Goal: Transaction & Acquisition: Purchase product/service

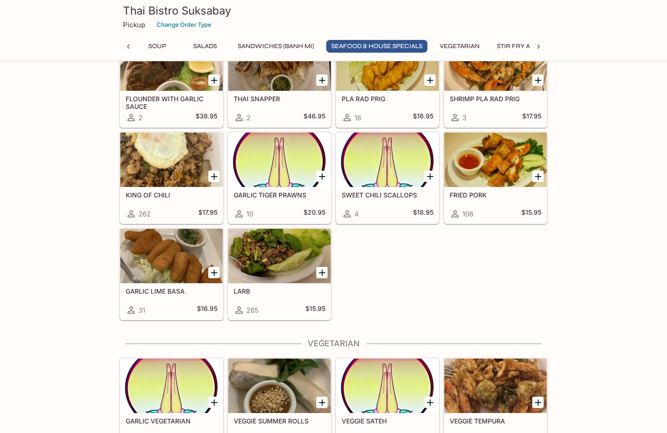
scroll to position [1144, 0]
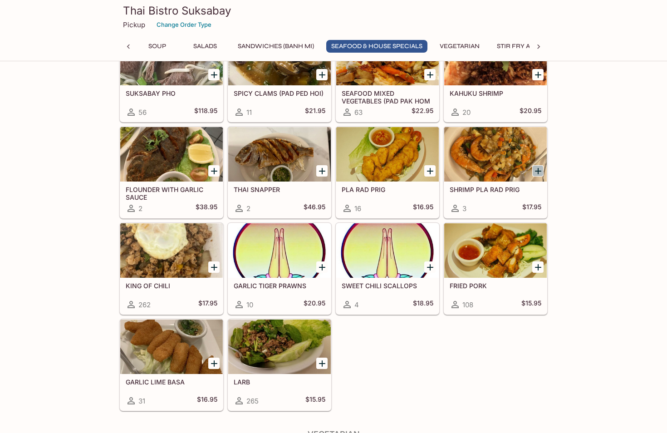
click at [538, 169] on icon "Add SHRIMP PLA RAD PRIG" at bounding box center [538, 171] width 6 height 6
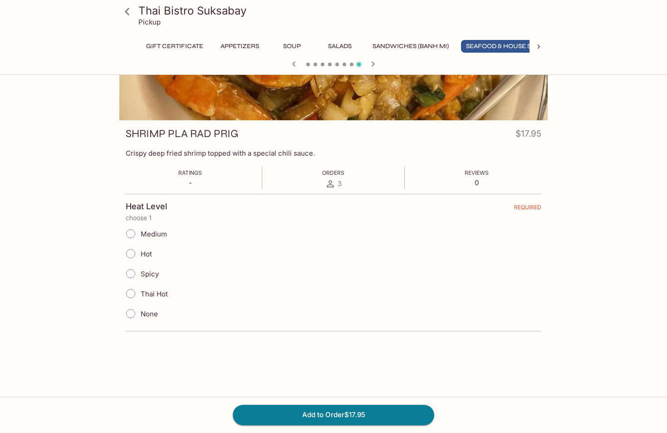
scroll to position [0, 35]
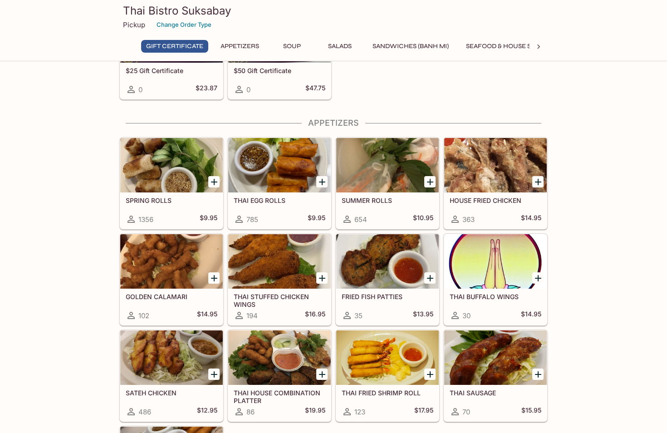
scroll to position [130, 0]
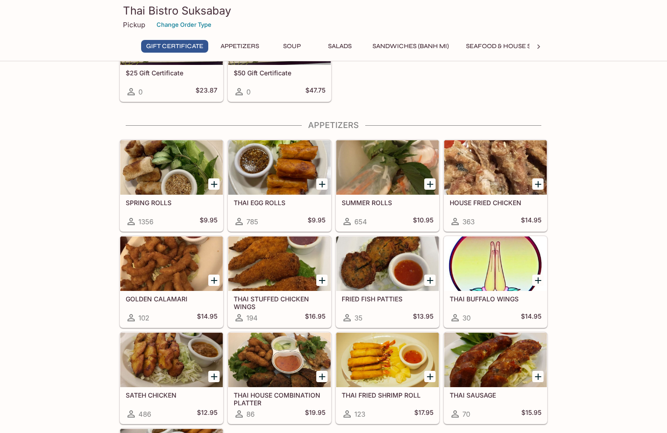
click at [538, 183] on icon "Add HOUSE FRIED CHICKEN" at bounding box center [538, 184] width 6 height 6
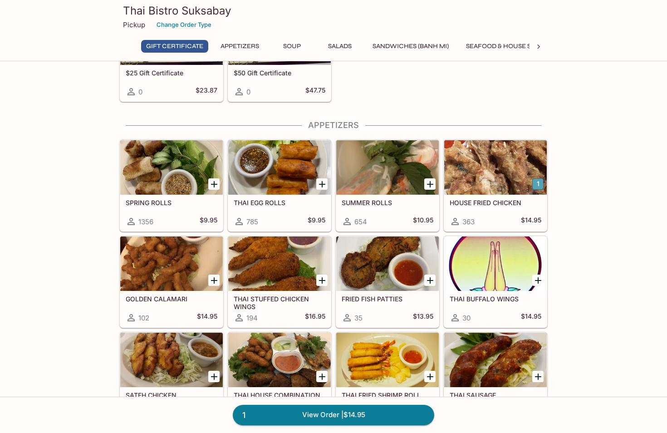
click at [537, 183] on button "1" at bounding box center [537, 183] width 11 height 11
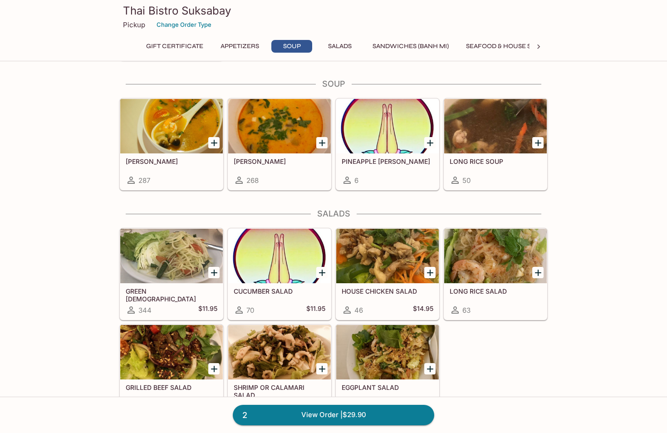
scroll to position [635, 0]
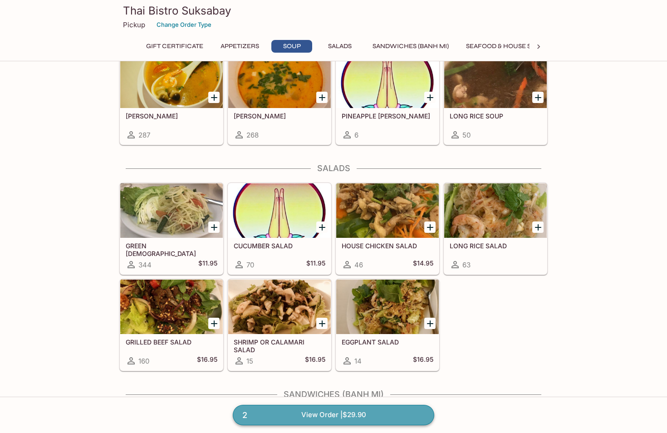
click at [309, 419] on link "2 View Order | $29.90" at bounding box center [333, 415] width 201 height 20
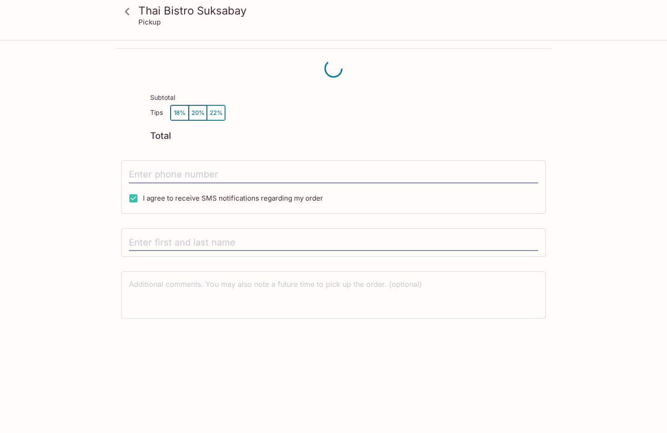
scroll to position [41, 0]
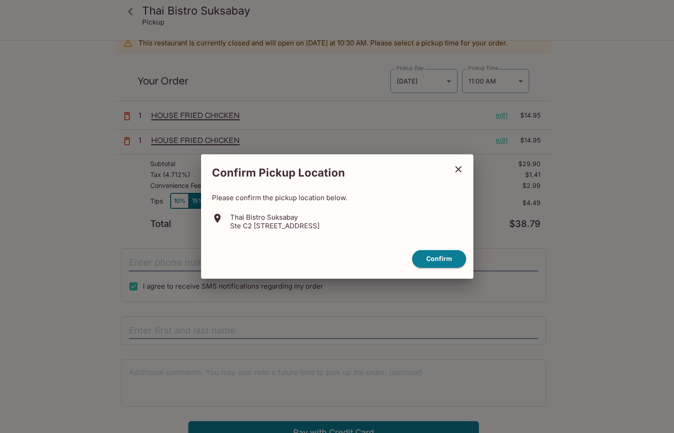
click at [458, 165] on icon "close" at bounding box center [458, 169] width 11 height 11
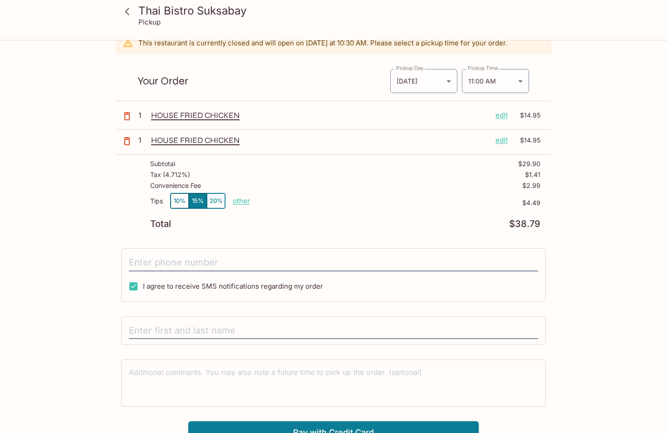
click at [503, 114] on p "edit" at bounding box center [502, 115] width 12 height 10
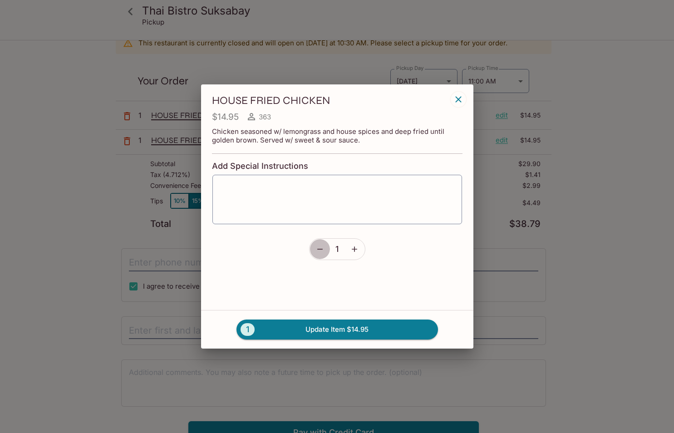
click at [317, 254] on button "button" at bounding box center [319, 249] width 21 height 21
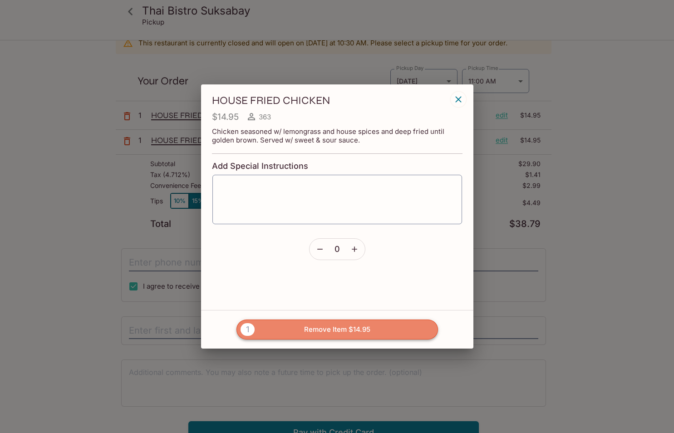
click at [345, 328] on button "1 Remove Item $14.95" at bounding box center [336, 329] width 201 height 20
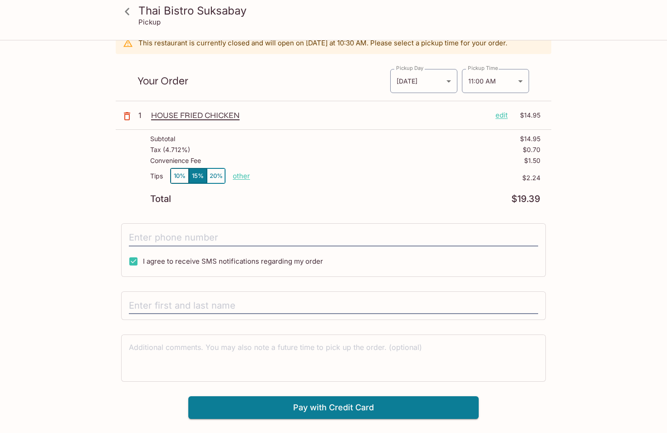
click at [502, 117] on p "edit" at bounding box center [502, 115] width 12 height 10
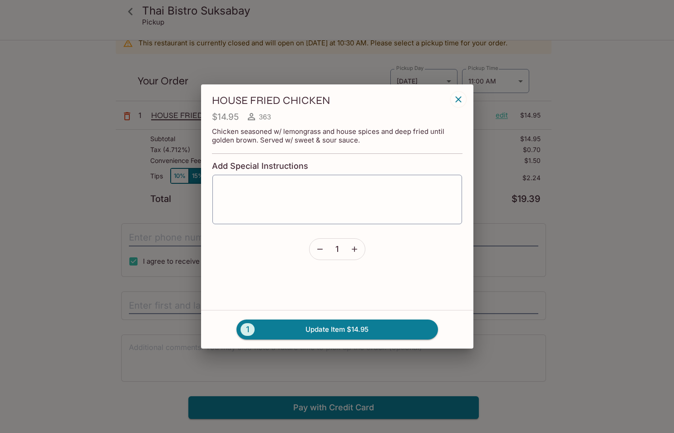
click at [323, 250] on icon "button" at bounding box center [319, 249] width 9 height 9
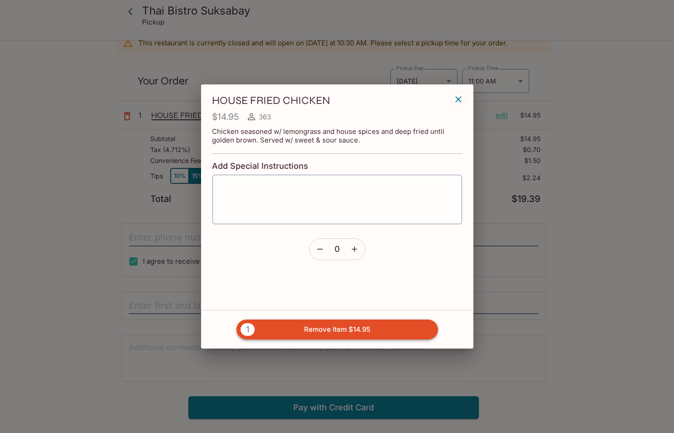
click at [341, 329] on button "1 Remove Item $14.95" at bounding box center [336, 329] width 201 height 20
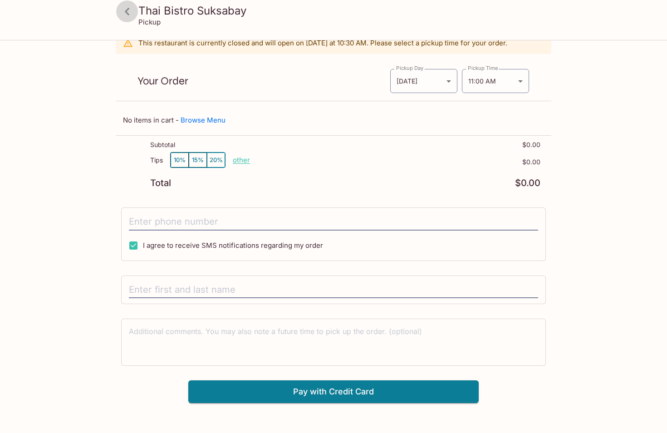
click at [126, 10] on icon at bounding box center [127, 11] width 5 height 7
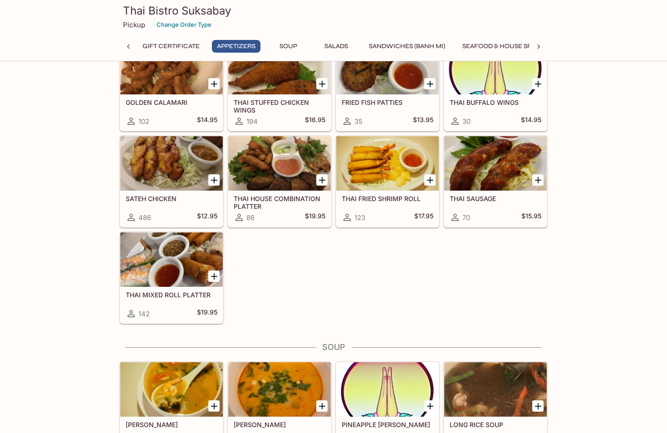
scroll to position [363, 0]
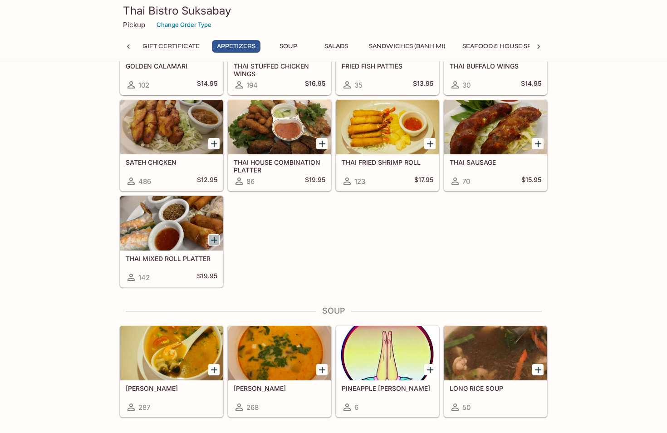
click at [213, 239] on icon "Add THAI MIXED ROLL PLATTER" at bounding box center [214, 240] width 11 height 11
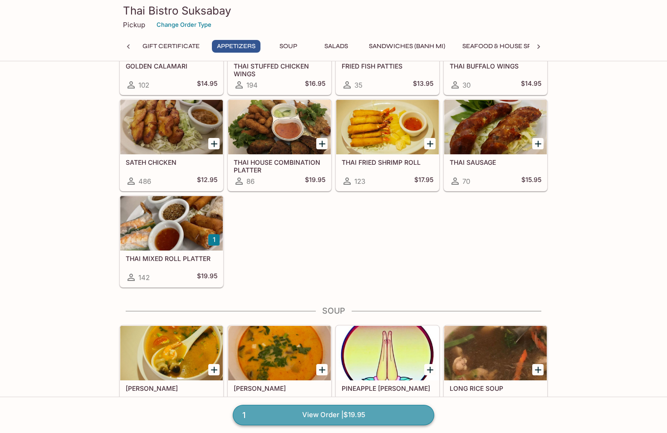
click at [319, 413] on link "1 View Order | $19.95" at bounding box center [333, 415] width 201 height 20
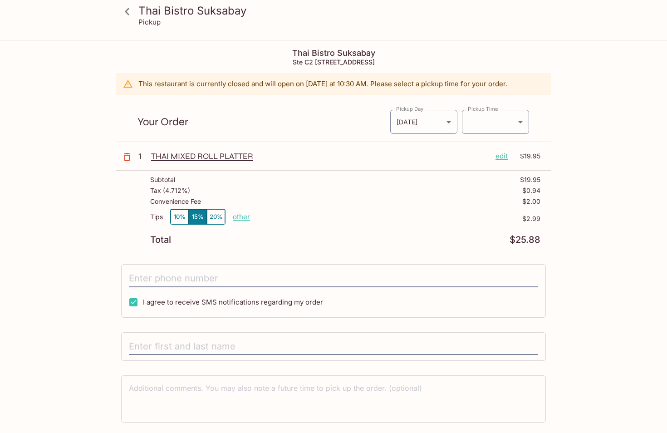
type input "[DATE]T21:00:00.000000Z"
click at [503, 155] on p "edit" at bounding box center [502, 156] width 12 height 10
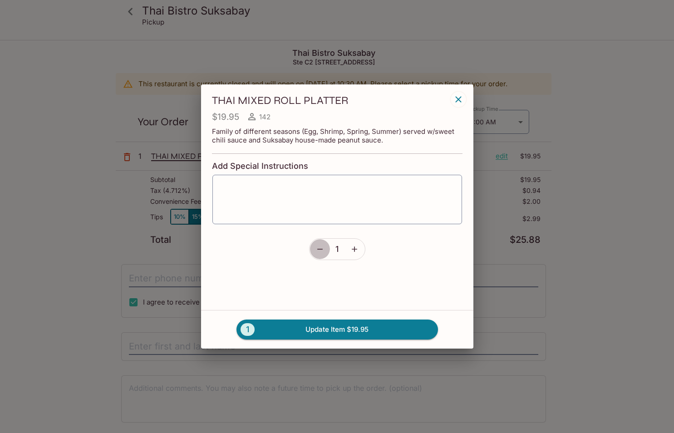
click at [320, 248] on icon "button" at bounding box center [319, 249] width 9 height 9
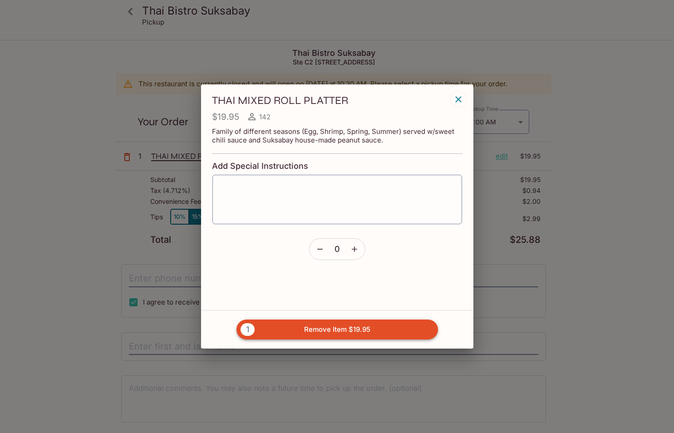
click at [381, 335] on button "1 Remove Item $19.95" at bounding box center [336, 329] width 201 height 20
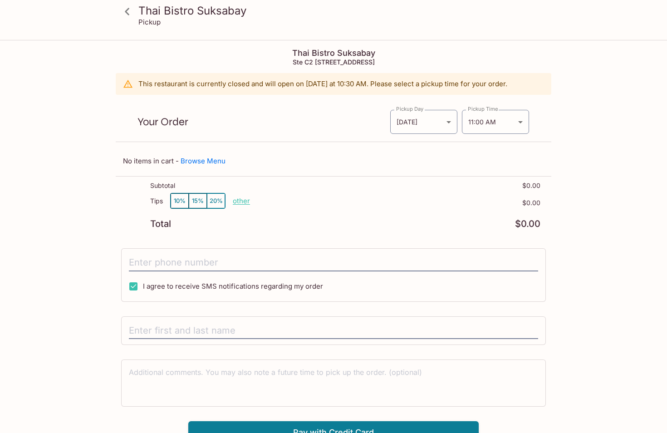
click at [132, 12] on icon at bounding box center [127, 12] width 16 height 16
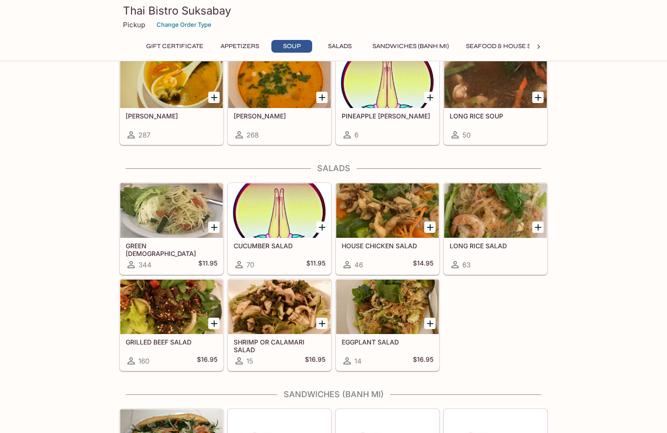
scroll to position [680, 0]
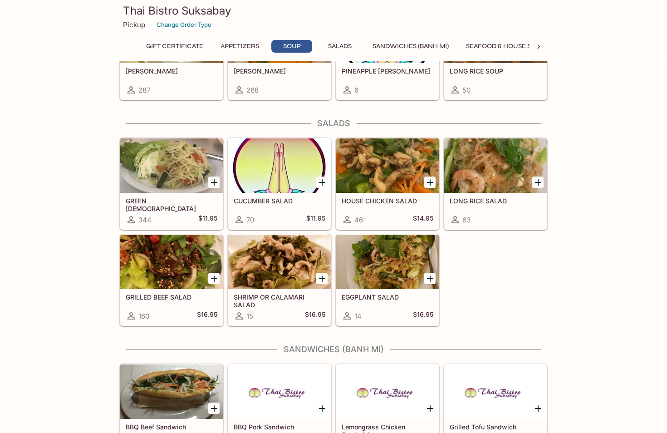
click at [212, 278] on icon "Add GRILLED BEEF SALAD" at bounding box center [214, 278] width 6 height 6
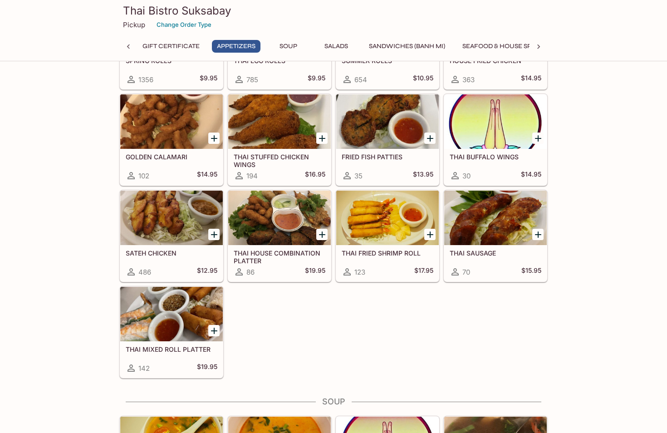
scroll to position [545, 0]
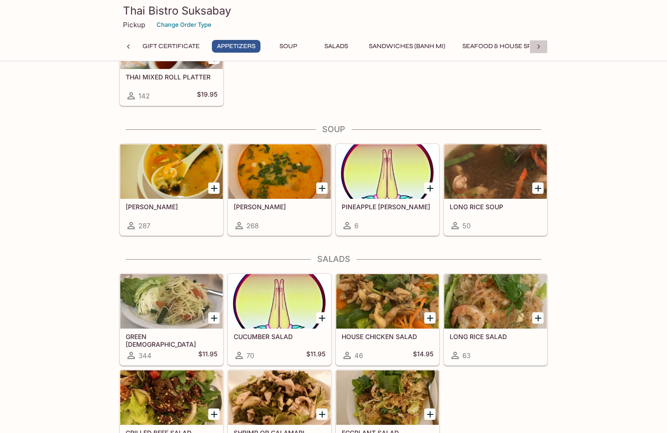
click at [538, 45] on icon at bounding box center [538, 46] width 3 height 5
click at [395, 44] on button "Curry" at bounding box center [390, 46] width 41 height 13
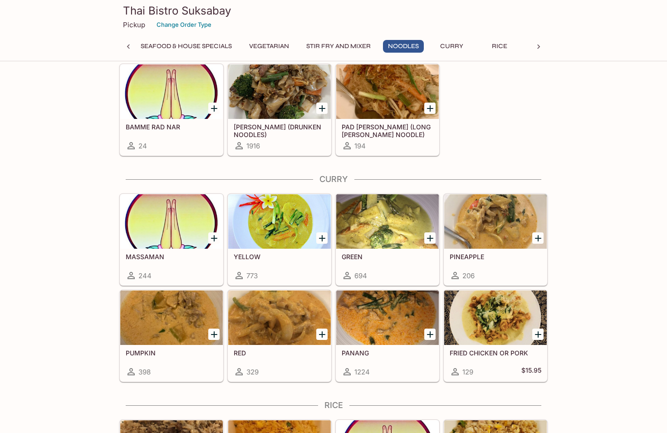
scroll to position [2179, 0]
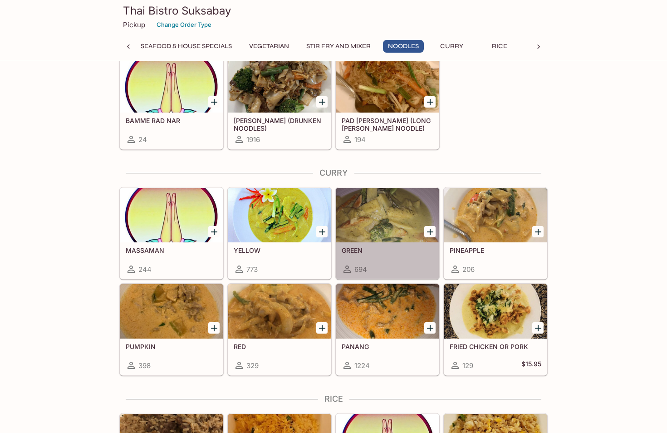
click at [345, 198] on div at bounding box center [387, 215] width 103 height 54
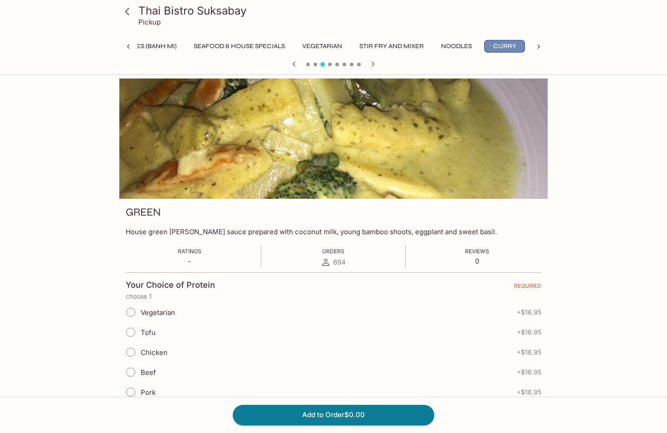
click at [498, 44] on button "Curry" at bounding box center [504, 46] width 41 height 13
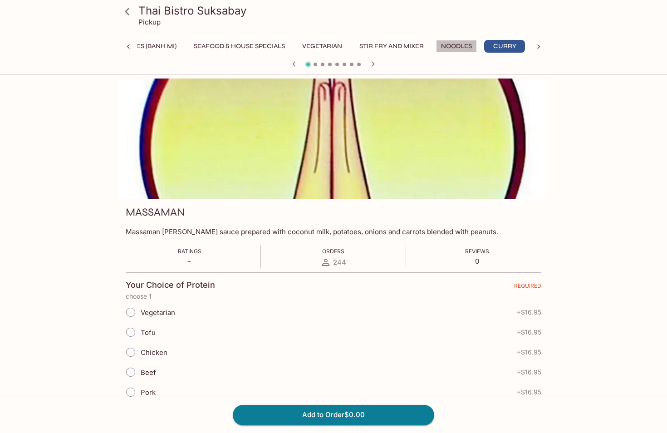
click at [457, 42] on button "Noodles" at bounding box center [456, 46] width 41 height 13
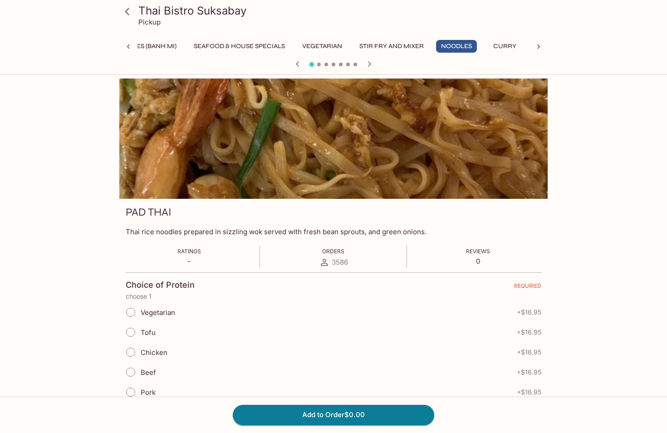
click at [121, 7] on icon at bounding box center [127, 12] width 16 height 16
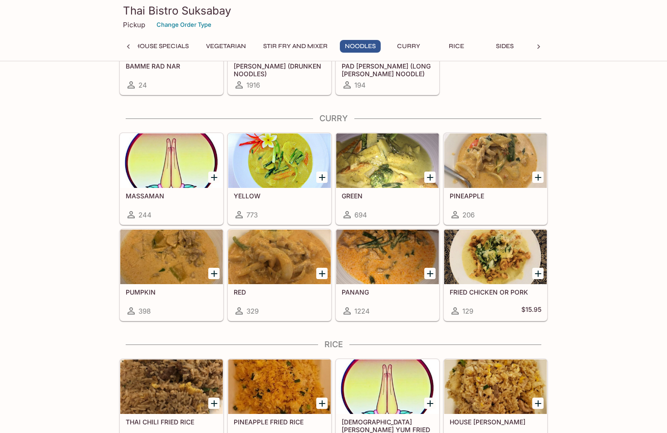
scroll to position [2233, 0]
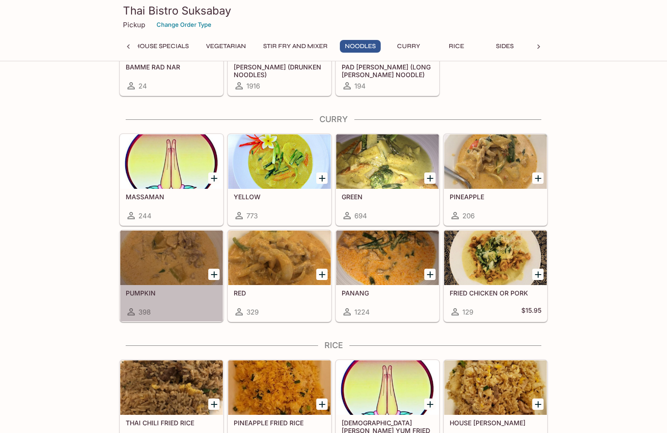
click at [180, 255] on div at bounding box center [171, 258] width 103 height 54
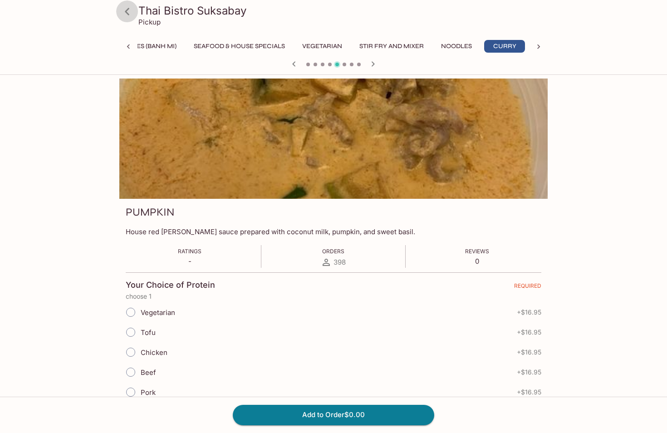
click at [130, 12] on icon at bounding box center [127, 12] width 16 height 16
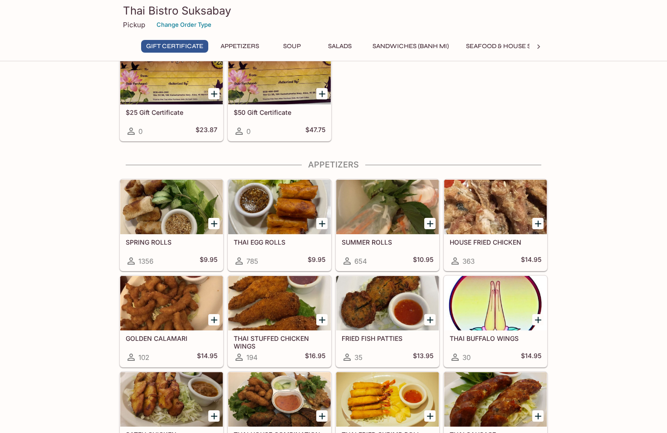
scroll to position [136, 0]
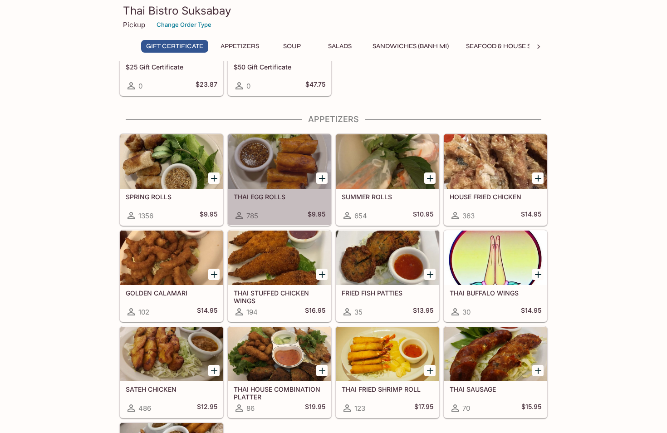
click at [302, 147] on div at bounding box center [279, 161] width 103 height 54
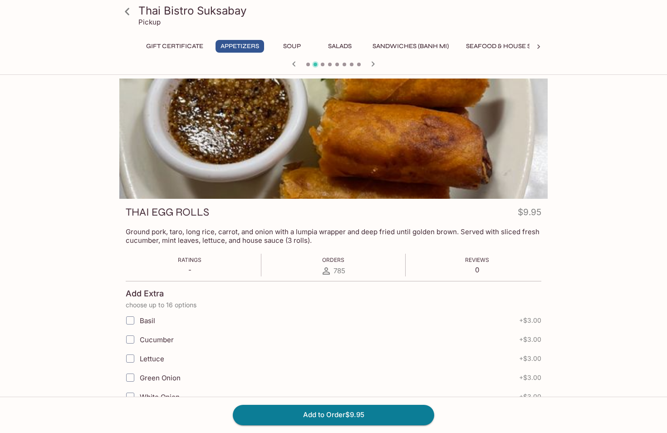
click at [633, 49] on div "Thai Bistro Suksabay Pickup Gift Certificate Appetizers Soup Salads Sandwiches …" at bounding box center [333, 37] width 667 height 75
